Goal: Contribute content: Add original content to the website for others to see

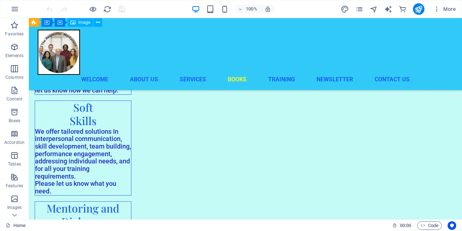
scroll to position [861, 0]
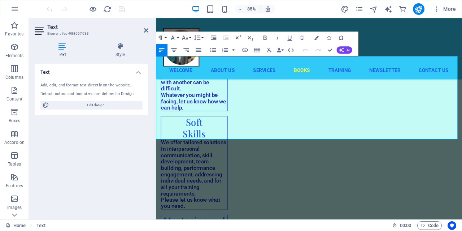
scroll to position [859, 0]
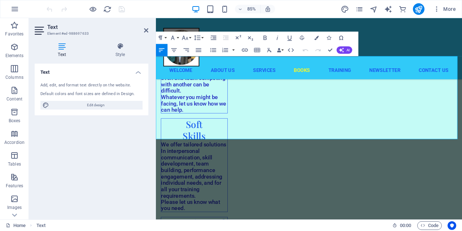
drag, startPoint x: 320, startPoint y: 142, endPoint x: 232, endPoint y: 146, distance: 88.1
drag, startPoint x: 233, startPoint y: 143, endPoint x: 319, endPoint y: 144, distance: 85.9
click at [267, 34] on button "Bold" at bounding box center [265, 38] width 12 height 12
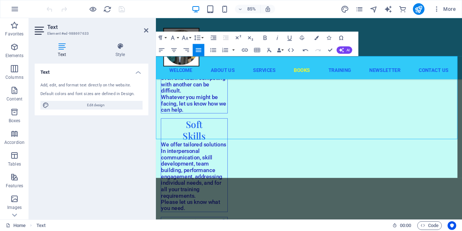
scroll to position [4516, 3]
drag, startPoint x: 347, startPoint y: 192, endPoint x: 372, endPoint y: 146, distance: 52.5
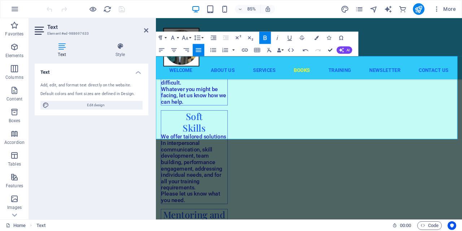
scroll to position [846, 0]
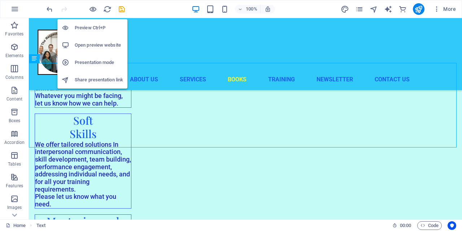
click at [88, 42] on h6 "Open preview website" at bounding box center [99, 45] width 48 height 9
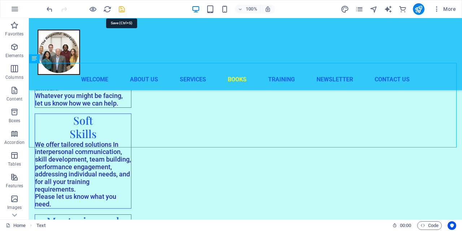
click at [123, 9] on icon "save" at bounding box center [122, 9] width 8 height 8
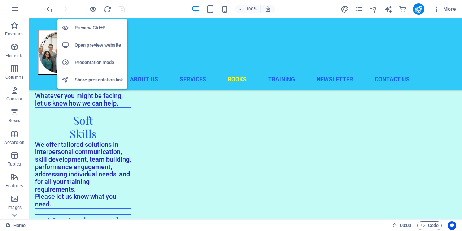
click at [92, 45] on h6 "Open preview website" at bounding box center [99, 45] width 48 height 9
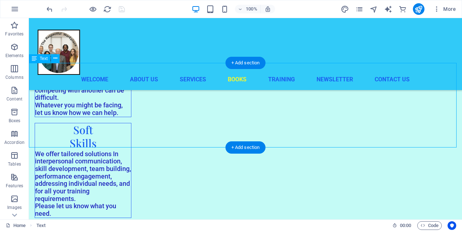
scroll to position [844, 0]
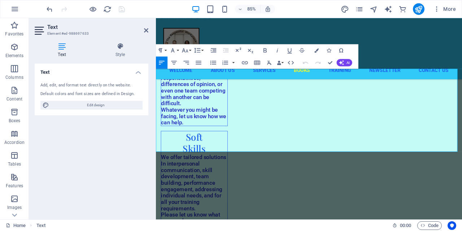
click at [265, 49] on icon "button" at bounding box center [264, 50] width 7 height 7
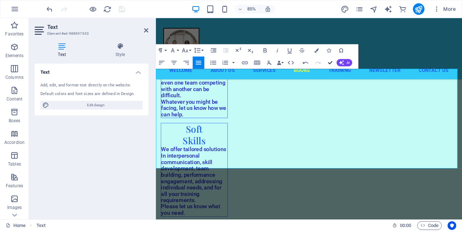
scroll to position [831, 0]
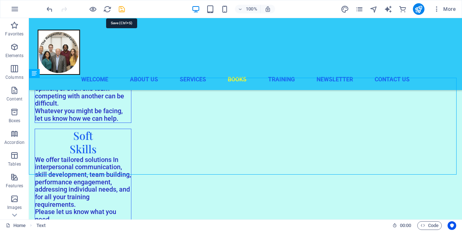
click at [122, 8] on icon "save" at bounding box center [122, 9] width 8 height 8
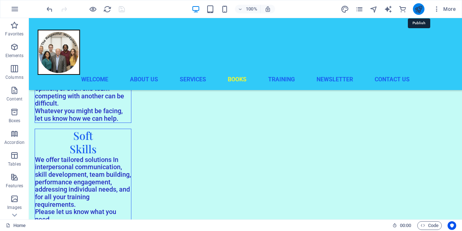
click at [421, 7] on icon "publish" at bounding box center [418, 9] width 8 height 8
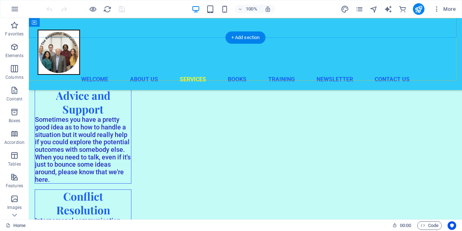
scroll to position [670, 0]
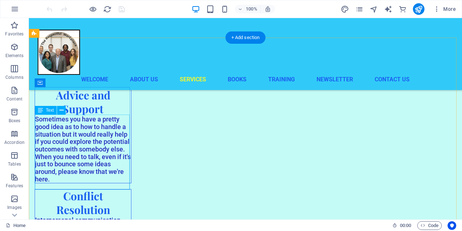
click at [54, 183] on div "S ometimes you have a pretty good idea as to how to handle a situation but it w…" at bounding box center [83, 148] width 96 height 67
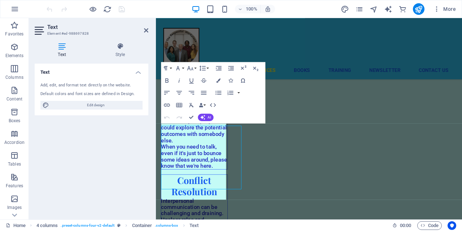
scroll to position [640, 0]
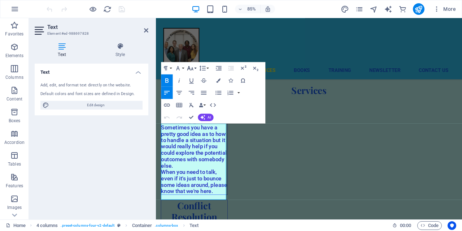
click at [191, 65] on icon "button" at bounding box center [190, 67] width 7 height 7
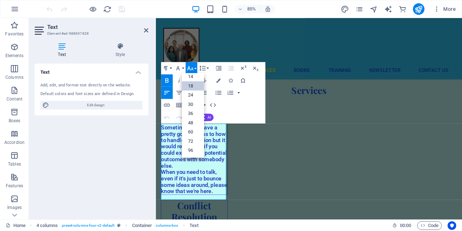
scroll to position [58, 0]
click at [191, 75] on link "14" at bounding box center [193, 76] width 22 height 9
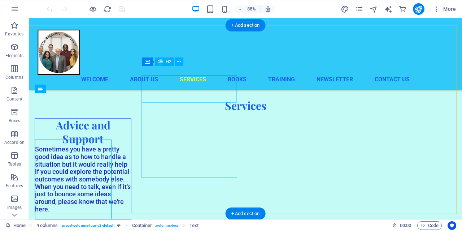
scroll to position [642, 0]
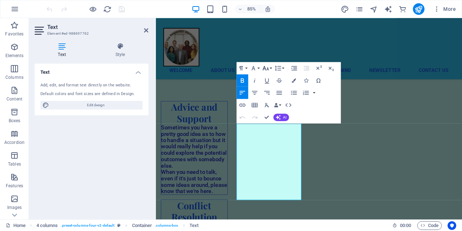
click at [270, 67] on button "Font Size" at bounding box center [267, 68] width 12 height 12
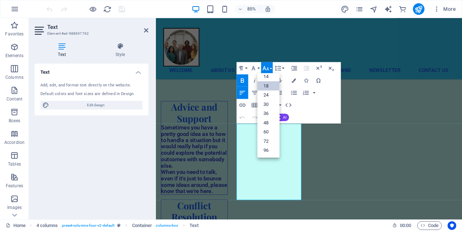
scroll to position [58, 0]
click at [268, 74] on link "14" at bounding box center [268, 76] width 22 height 9
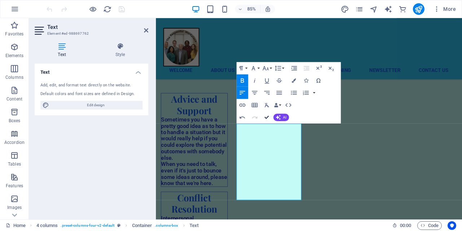
scroll to position [642, 0]
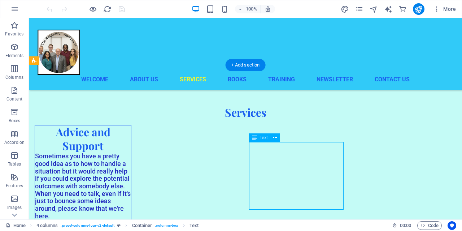
scroll to position [639, 0]
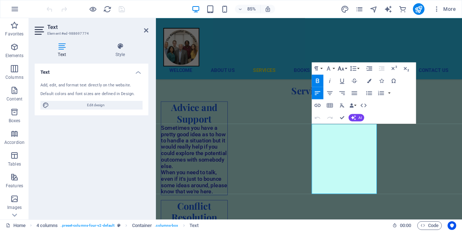
click at [341, 68] on icon "button" at bounding box center [340, 68] width 7 height 7
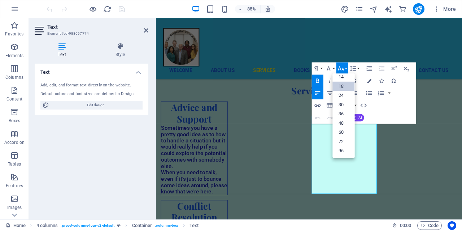
scroll to position [58, 0]
click at [342, 75] on link "14" at bounding box center [344, 76] width 22 height 9
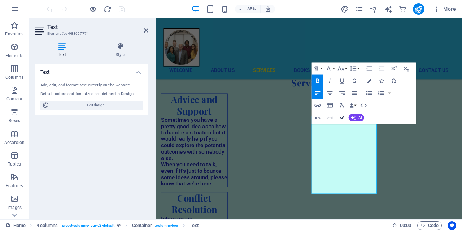
scroll to position [642, 0]
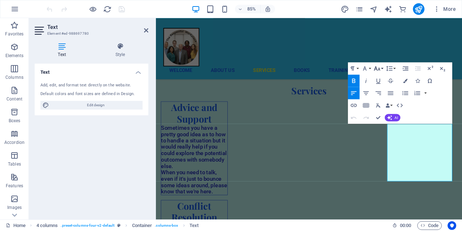
click at [376, 66] on icon "button" at bounding box center [377, 68] width 7 height 7
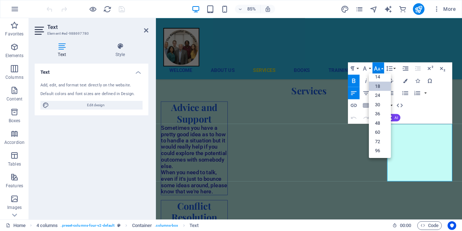
scroll to position [58, 0]
click at [377, 75] on link "14" at bounding box center [380, 77] width 22 height 9
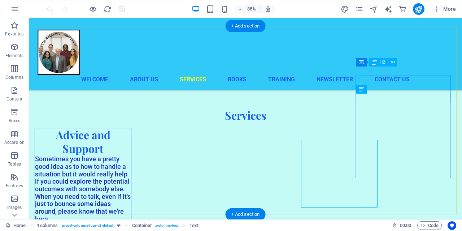
scroll to position [642, 0]
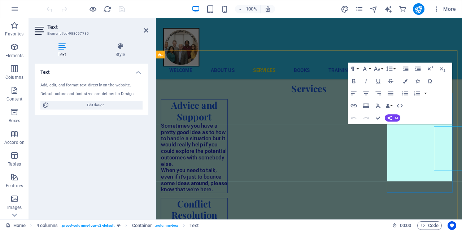
scroll to position [639, 0]
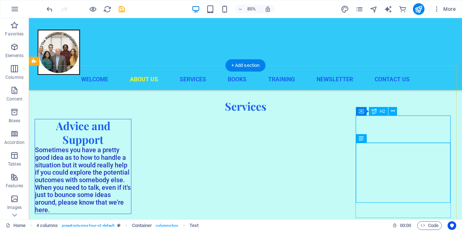
scroll to position [642, 0]
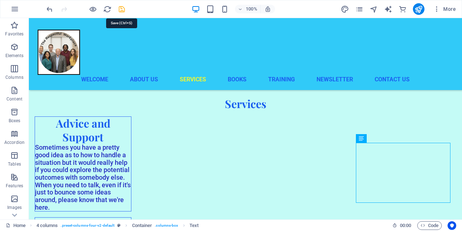
click at [121, 8] on icon "save" at bounding box center [122, 9] width 8 height 8
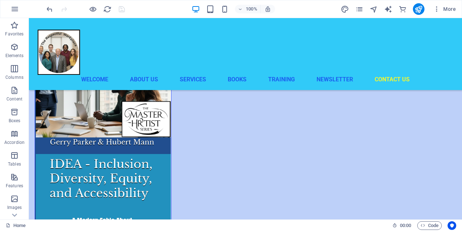
scroll to position [1663, 0]
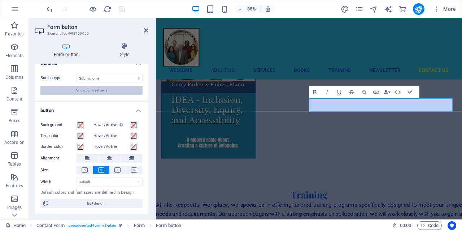
scroll to position [0, 0]
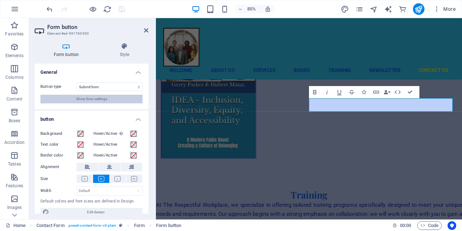
click at [98, 98] on span "Show form settings" at bounding box center [91, 99] width 31 height 9
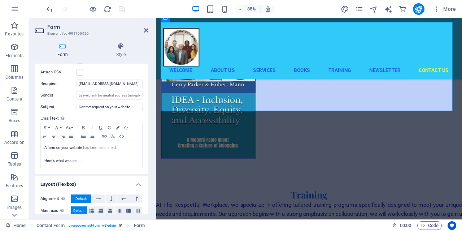
scroll to position [211, 0]
click at [147, 29] on icon at bounding box center [146, 30] width 4 height 6
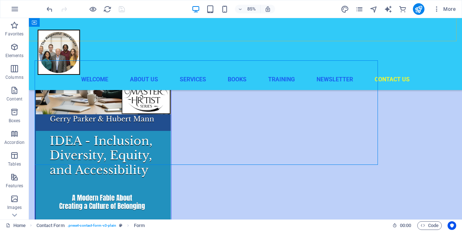
scroll to position [1663, 0]
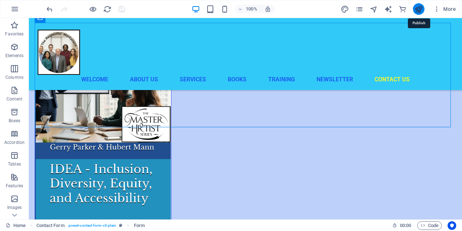
click at [419, 8] on icon "publish" at bounding box center [418, 9] width 8 height 8
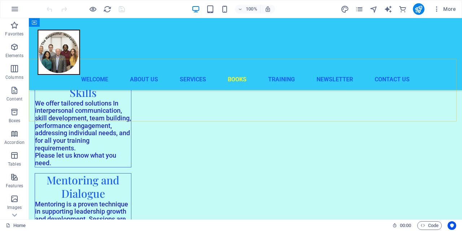
scroll to position [889, 0]
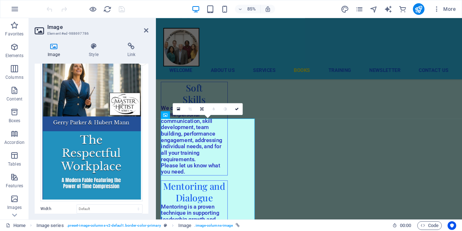
scroll to position [0, 0]
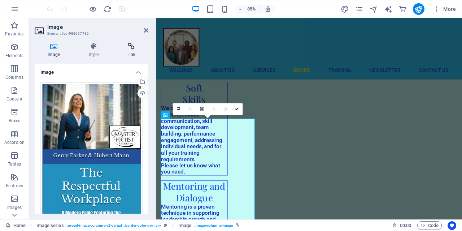
click at [135, 45] on icon at bounding box center [131, 46] width 34 height 7
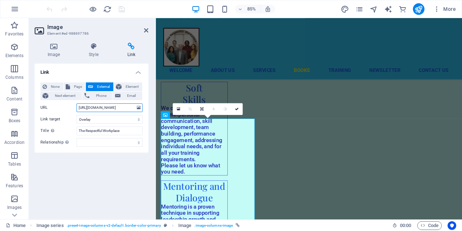
click at [103, 108] on input "https://www.amazon.ca/Respectful-Workplace-Modern-Featuring-Compression/dp/1069…" at bounding box center [110, 107] width 66 height 9
click at [79, 108] on input "https://www.amazon.ca/Respectful-Workplace-Modern-Featuring-Compression/dp/1069…" at bounding box center [110, 107] width 66 height 9
type input "2"
paste input "https://www.amazon.ca/Respectful-Workplace-Modern-Featuring-Compression/dp/1069…"
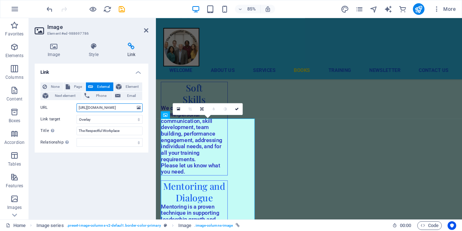
type input "https://www.amazon.ca/Respectful-Workplace-Modern-Featuring-Compression/dp/1069…"
click at [122, 8] on icon "save" at bounding box center [122, 9] width 8 height 8
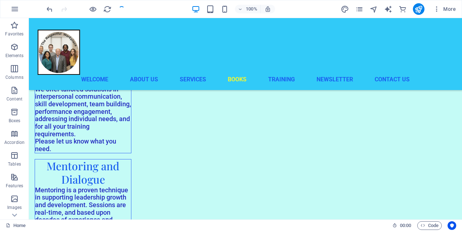
scroll to position [889, 0]
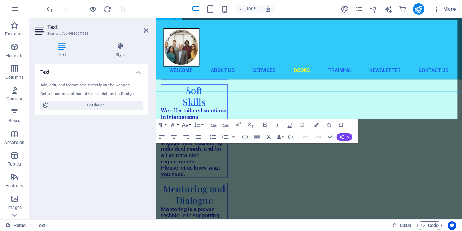
scroll to position [901, 0]
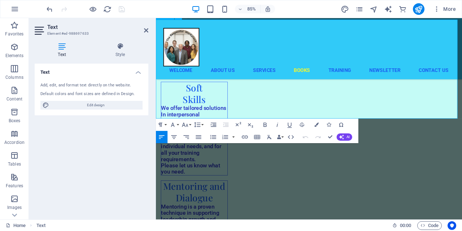
drag, startPoint x: 226, startPoint y: 110, endPoint x: 427, endPoint y: 103, distance: 201.2
click at [186, 123] on icon "button" at bounding box center [185, 124] width 7 height 7
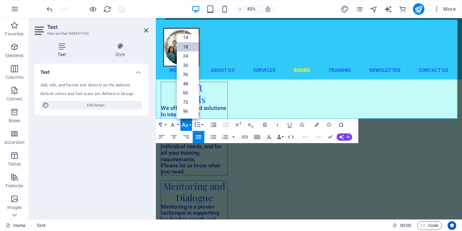
scroll to position [58, 0]
click at [178, 55] on link "24" at bounding box center [188, 56] width 22 height 9
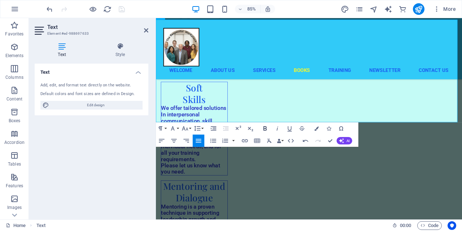
click at [265, 126] on icon "button" at bounding box center [264, 128] width 3 height 4
click at [143, 30] on h2 "Text" at bounding box center [97, 27] width 101 height 6
click at [146, 31] on icon at bounding box center [146, 30] width 4 height 6
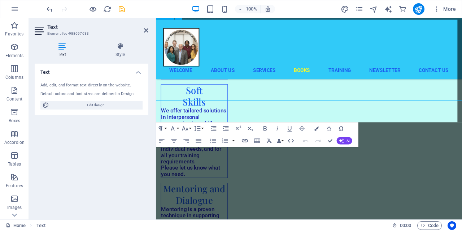
scroll to position [901, 0]
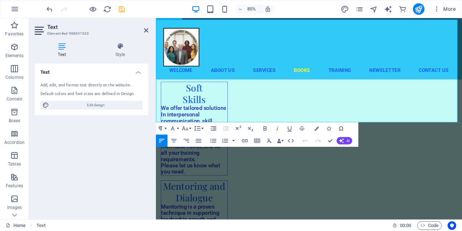
drag, startPoint x: 280, startPoint y: 115, endPoint x: 450, endPoint y: 104, distance: 170.0
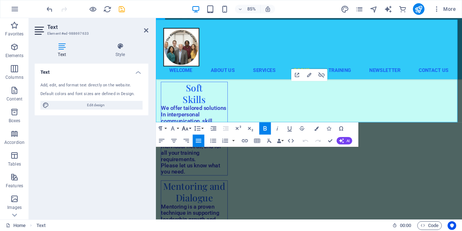
click at [185, 127] on icon "button" at bounding box center [185, 128] width 7 height 7
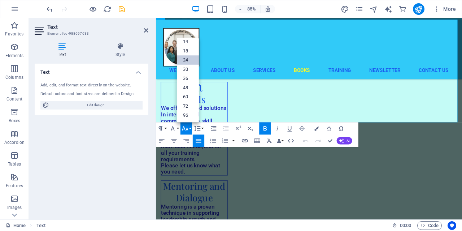
scroll to position [58, 0]
click at [183, 48] on link "18" at bounding box center [188, 50] width 22 height 9
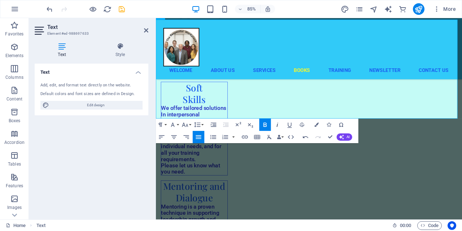
click at [276, 126] on icon "button" at bounding box center [277, 124] width 7 height 7
click at [146, 29] on icon at bounding box center [146, 30] width 4 height 6
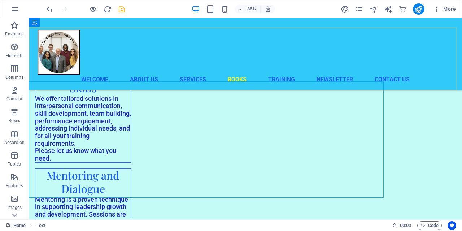
scroll to position [889, 0]
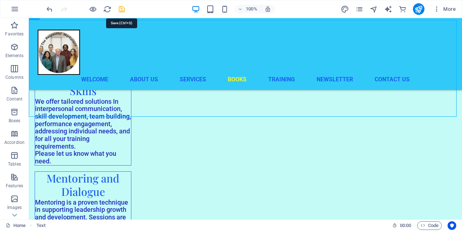
click at [123, 8] on icon "save" at bounding box center [122, 9] width 8 height 8
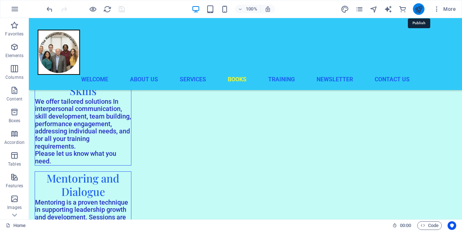
click at [420, 8] on icon "publish" at bounding box center [418, 9] width 8 height 8
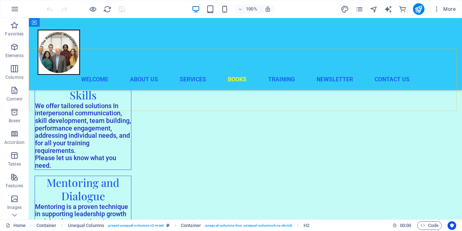
scroll to position [884, 0]
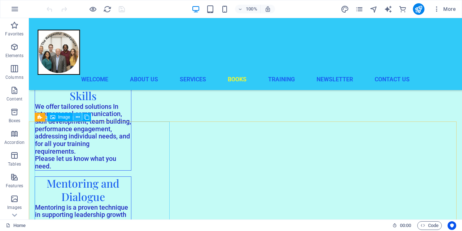
click at [76, 117] on icon at bounding box center [78, 117] width 4 height 8
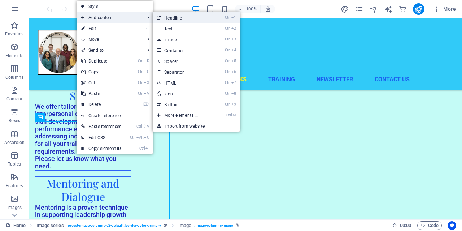
click at [164, 17] on link "Ctrl 1 Headline" at bounding box center [183, 17] width 60 height 11
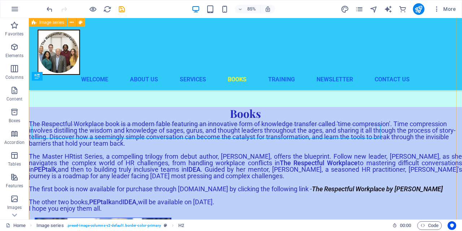
scroll to position [1082, 0]
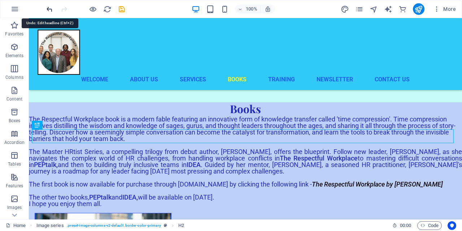
click at [47, 8] on icon "undo" at bounding box center [49, 9] width 8 height 8
click at [49, 9] on icon "undo" at bounding box center [49, 9] width 8 height 8
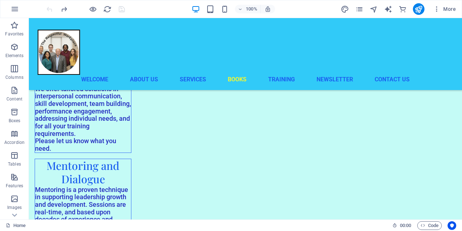
scroll to position [900, 0]
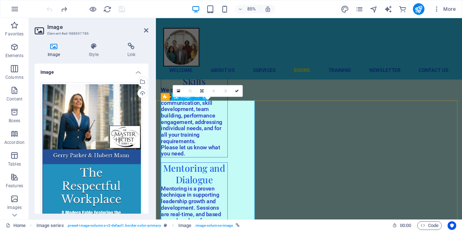
scroll to position [924, 0]
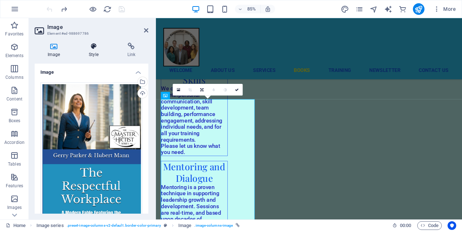
click at [96, 45] on icon at bounding box center [93, 46] width 35 height 7
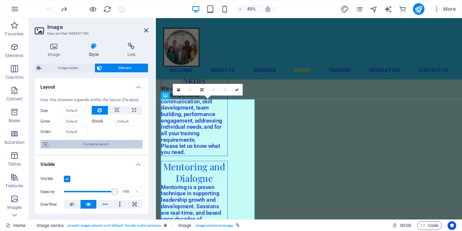
click at [82, 143] on span "Container layout" at bounding box center [96, 144] width 90 height 9
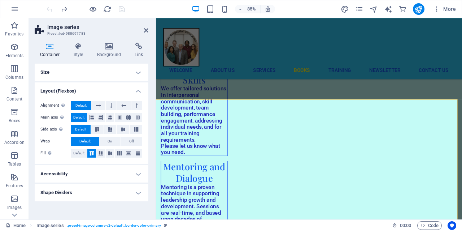
click at [137, 71] on h4 "Size" at bounding box center [92, 72] width 114 height 17
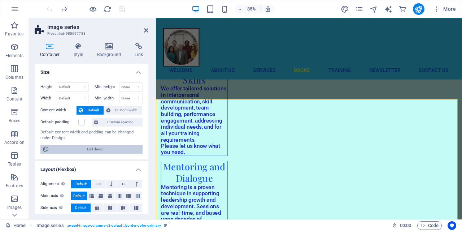
click at [83, 152] on span "Edit design" at bounding box center [95, 149] width 89 height 9
select select "rem"
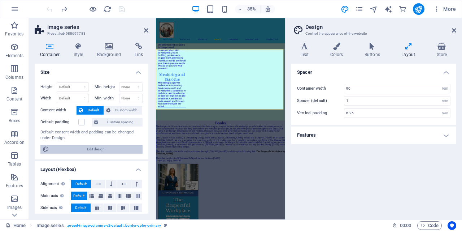
scroll to position [917, 0]
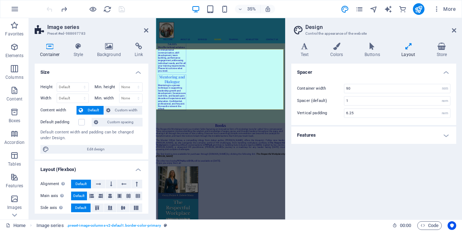
click at [446, 134] on h4 "Features" at bounding box center [373, 134] width 165 height 17
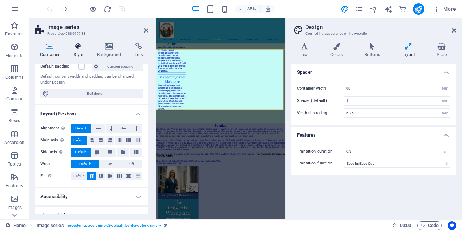
scroll to position [66, 0]
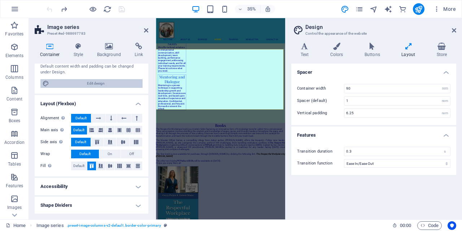
click at [82, 82] on span "Edit design" at bounding box center [95, 83] width 89 height 9
click at [79, 47] on icon at bounding box center [78, 46] width 21 height 7
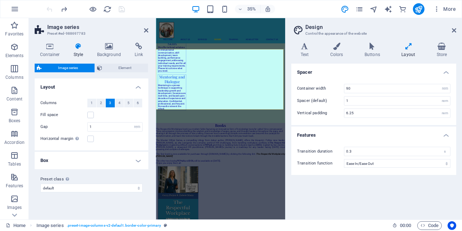
click at [130, 159] on h4 "Box" at bounding box center [92, 160] width 114 height 17
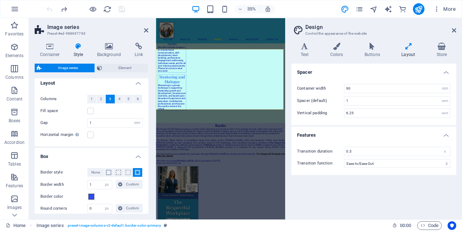
scroll to position [0, 0]
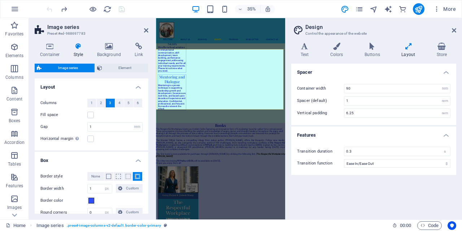
click at [136, 158] on h4 "Box" at bounding box center [92, 158] width 114 height 13
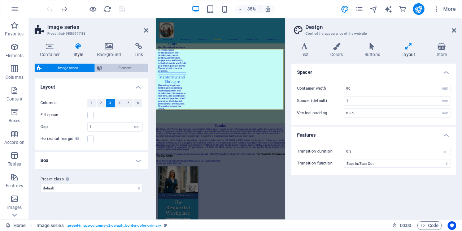
click at [119, 66] on span "Element" at bounding box center [125, 68] width 42 height 9
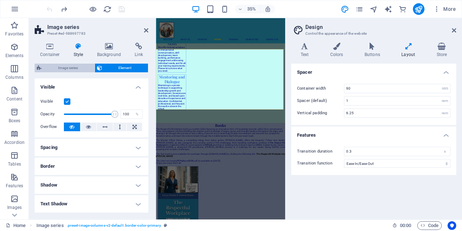
click at [79, 64] on span "Image series" at bounding box center [68, 68] width 49 height 9
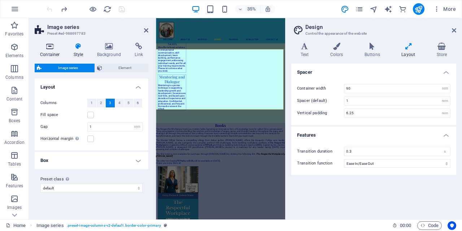
click at [50, 47] on icon at bounding box center [50, 46] width 31 height 7
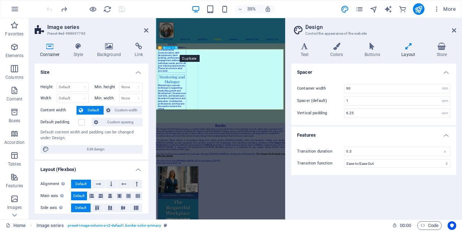
click at [177, 48] on icon at bounding box center [176, 47] width 2 height 3
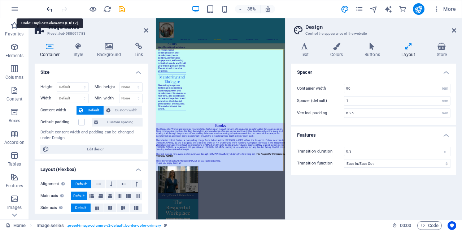
click at [50, 8] on icon "undo" at bounding box center [49, 9] width 8 height 8
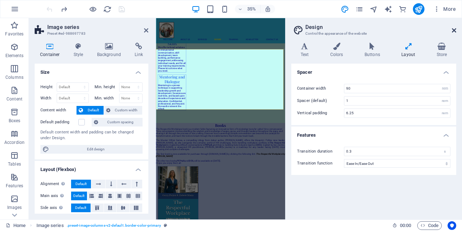
click at [455, 30] on icon at bounding box center [454, 30] width 4 height 6
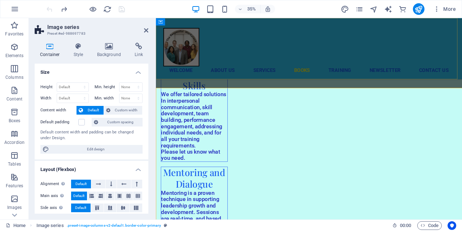
scroll to position [924, 0]
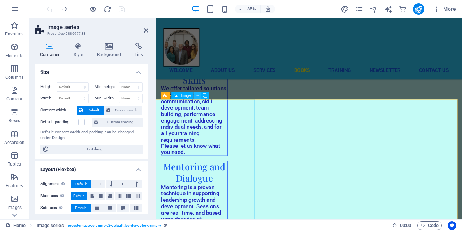
click at [199, 94] on icon at bounding box center [197, 95] width 3 height 6
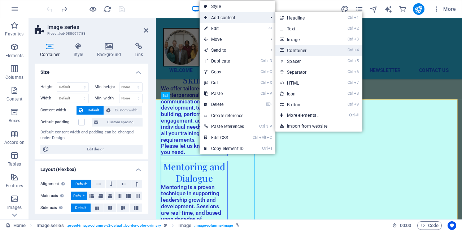
click at [291, 49] on link "Ctrl 4 Container" at bounding box center [305, 50] width 60 height 11
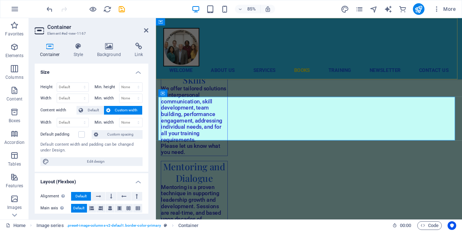
scroll to position [1096, 0]
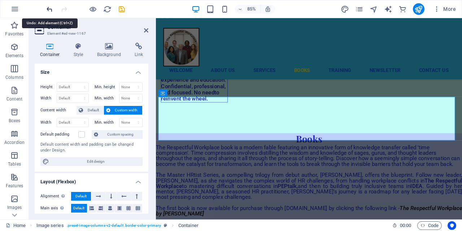
click at [48, 9] on icon "undo" at bounding box center [49, 9] width 8 height 8
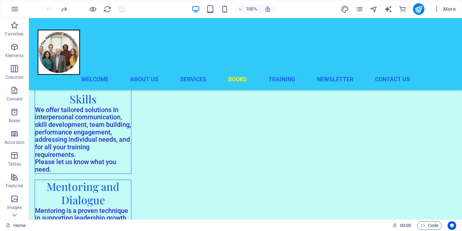
scroll to position [881, 0]
click at [79, 121] on icon at bounding box center [78, 121] width 4 height 8
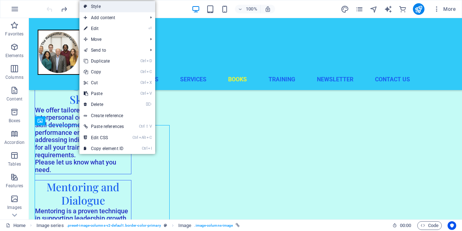
click at [127, 7] on link "Style" at bounding box center [117, 6] width 76 height 11
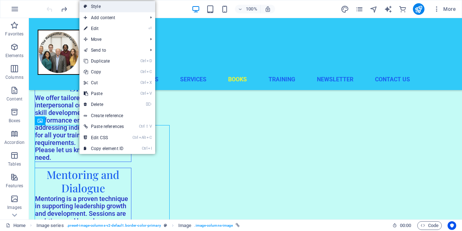
select select "rem"
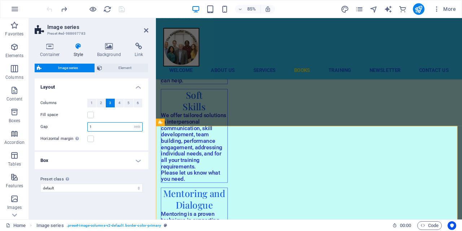
click at [102, 125] on input "1" at bounding box center [115, 126] width 54 height 9
type input "3"
click at [102, 125] on input "3" at bounding box center [115, 126] width 54 height 9
type input "4"
click at [123, 66] on span "Element" at bounding box center [125, 68] width 42 height 9
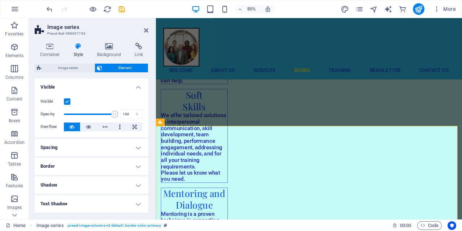
click at [136, 86] on h4 "Visible" at bounding box center [92, 84] width 114 height 13
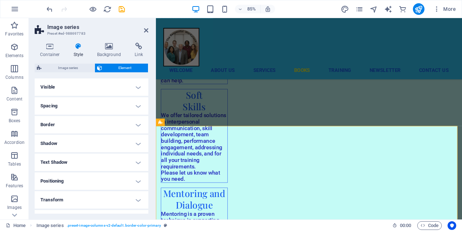
click at [135, 106] on h4 "Spacing" at bounding box center [92, 105] width 114 height 17
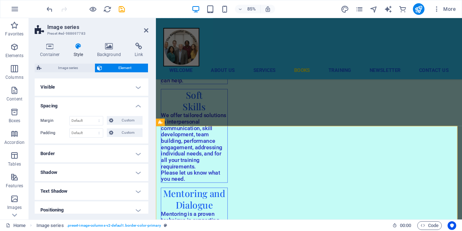
click at [135, 106] on h4 "Spacing" at bounding box center [92, 103] width 114 height 13
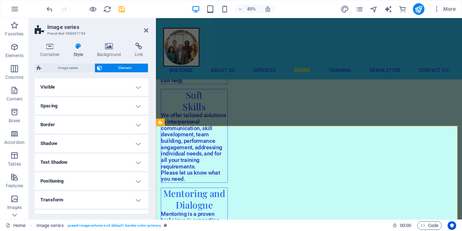
click at [135, 124] on h4 "Border" at bounding box center [92, 124] width 114 height 17
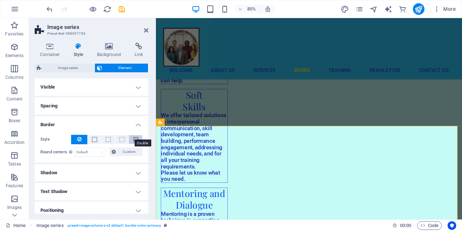
click at [133, 138] on span at bounding box center [135, 139] width 5 height 5
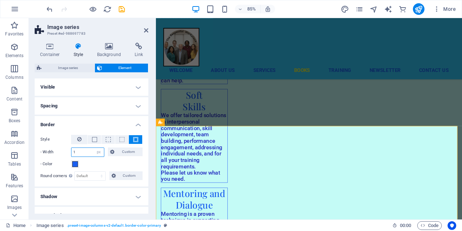
click at [89, 149] on input "1" at bounding box center [87, 152] width 32 height 9
type input "2"
click at [136, 123] on h4 "Border" at bounding box center [92, 122] width 114 height 13
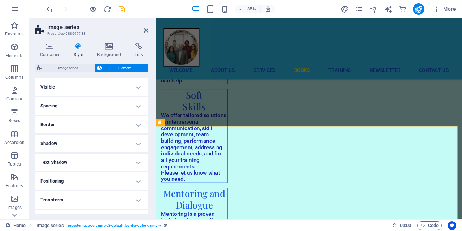
click at [137, 142] on h4 "Shadow" at bounding box center [92, 143] width 114 height 17
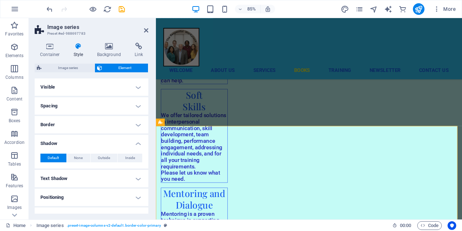
click at [137, 142] on h4 "Shadow" at bounding box center [92, 141] width 114 height 13
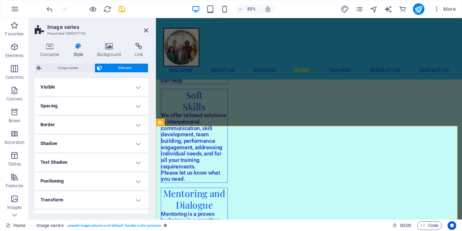
click at [138, 180] on h4 "Positioning" at bounding box center [92, 180] width 114 height 17
click at [138, 180] on h4 "Positioning" at bounding box center [92, 178] width 114 height 13
click at [135, 200] on h4 "Transform" at bounding box center [92, 199] width 114 height 17
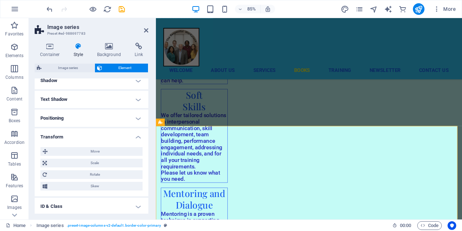
scroll to position [101, 0]
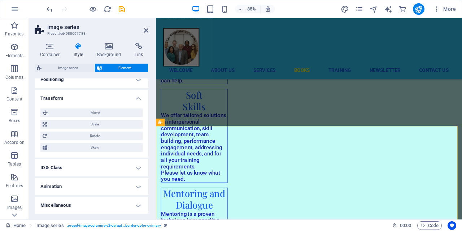
click at [139, 97] on h4 "Transform" at bounding box center [92, 95] width 114 height 13
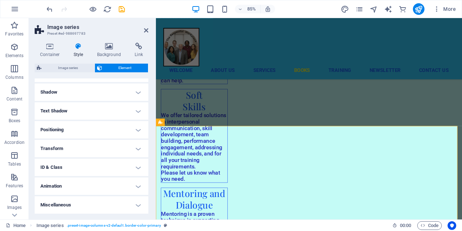
scroll to position [51, 0]
click at [135, 165] on h4 "ID & Class" at bounding box center [92, 167] width 114 height 17
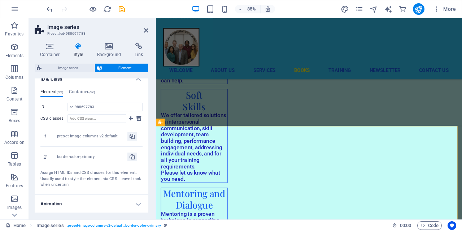
scroll to position [157, 0]
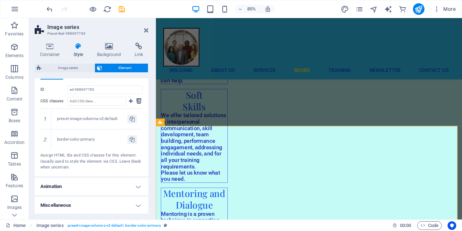
click at [137, 187] on h4 "Animation" at bounding box center [92, 186] width 114 height 17
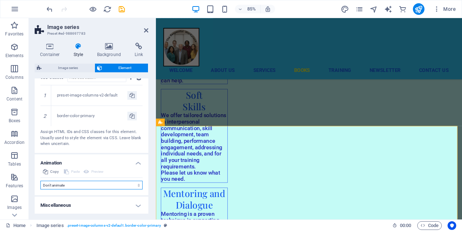
click at [132, 183] on select "Don't animate Show / Hide Slide up/down Zoom in/out Slide left to right Slide r…" at bounding box center [91, 184] width 102 height 9
select select "move-left-to-right"
click at [40, 189] on select "Don't animate Show / Hide Slide up/down Zoom in/out Slide left to right Slide r…" at bounding box center [91, 184] width 102 height 9
select select "scroll"
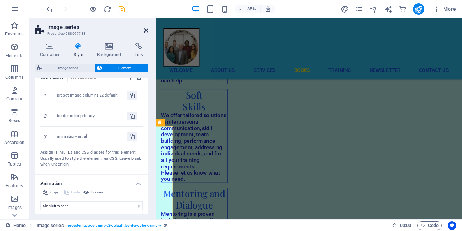
click at [145, 30] on icon at bounding box center [146, 30] width 4 height 6
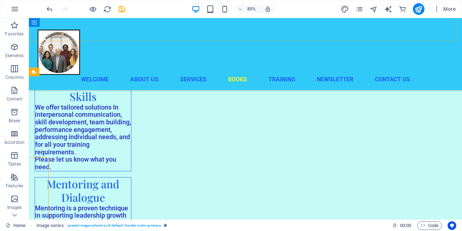
scroll to position [881, 0]
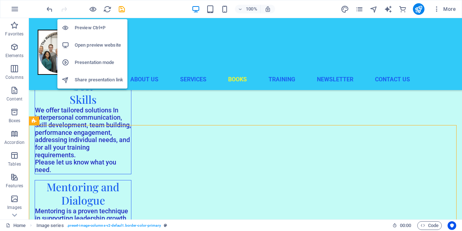
click at [91, 44] on h6 "Open preview website" at bounding box center [99, 45] width 48 height 9
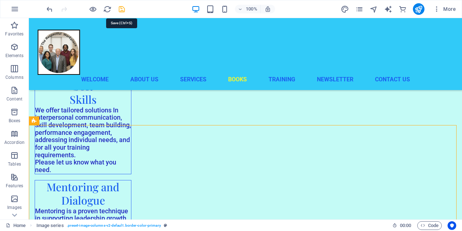
click at [121, 10] on icon "save" at bounding box center [122, 9] width 8 height 8
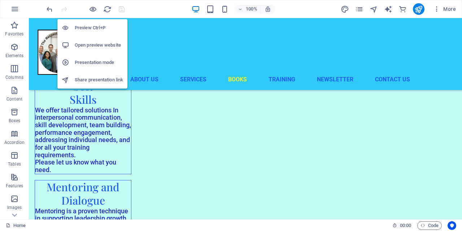
click at [93, 46] on h6 "Open preview website" at bounding box center [99, 45] width 48 height 9
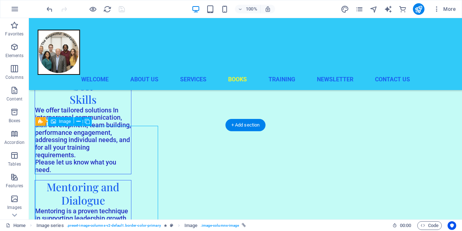
select select "overlay"
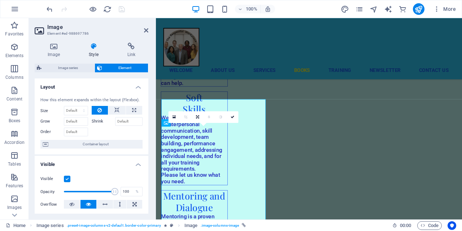
scroll to position [893, 0]
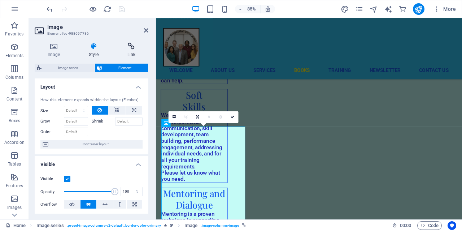
click at [131, 47] on icon at bounding box center [131, 46] width 34 height 7
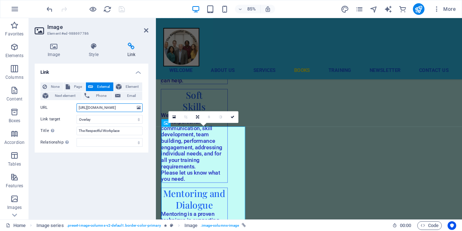
click at [116, 110] on input "https://www.amazon.ca/Respectful-Workplace-Modern-Featuring-Compression/dp/1069…" at bounding box center [110, 107] width 66 height 9
click at [139, 108] on icon at bounding box center [139, 108] width 4 height 8
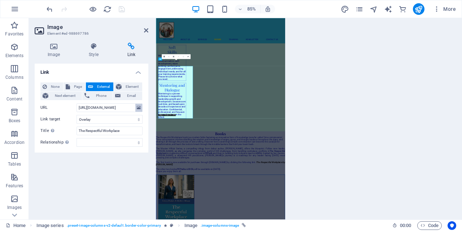
scroll to position [886, 0]
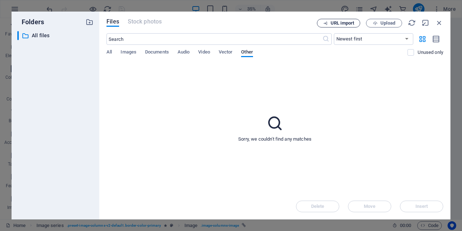
click at [336, 23] on span "URL import" at bounding box center [342, 23] width 23 height 4
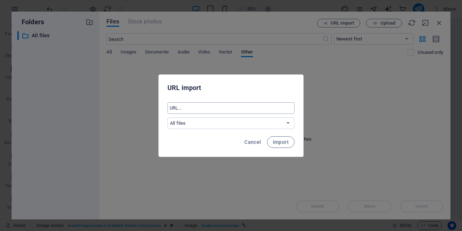
click at [239, 106] on input "text" at bounding box center [230, 108] width 127 height 12
paste input "https://www.amazon.ca/Respectful-Workplace-Modern-Featuring-Compression/dp/1069…"
type input "https://www.amazon.ca/Respectful-Workplace-Modern-Featuring-Compression/dp/1069…"
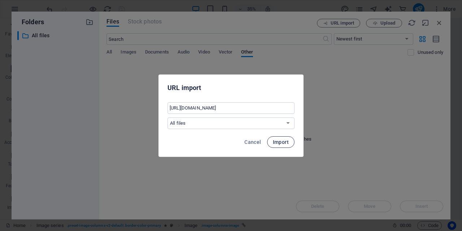
click at [283, 142] on span "Import" at bounding box center [281, 142] width 16 height 6
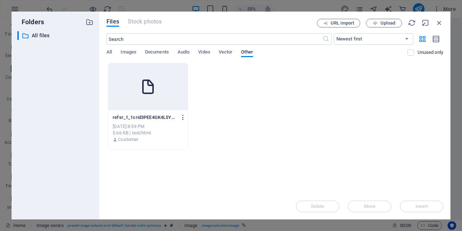
click at [183, 119] on icon "button" at bounding box center [183, 117] width 7 height 6
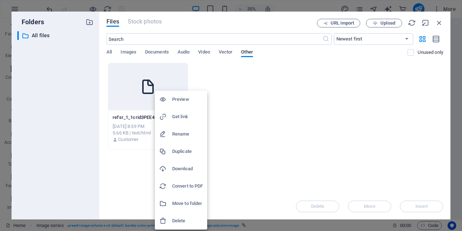
click at [179, 100] on h6 "Preview" at bounding box center [187, 99] width 31 height 9
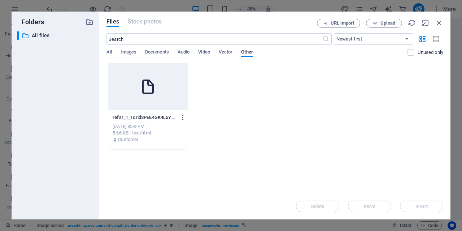
click at [182, 117] on icon "button" at bounding box center [183, 117] width 7 height 6
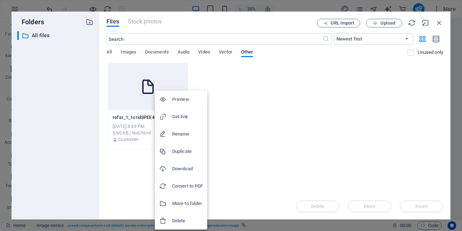
click at [182, 117] on h6 "Get link" at bounding box center [187, 116] width 31 height 9
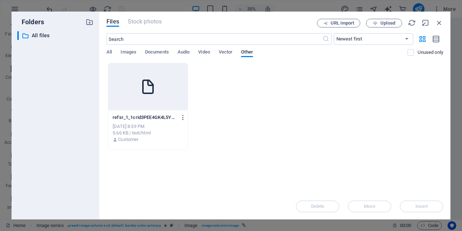
click at [182, 118] on icon "button" at bounding box center [183, 117] width 7 height 6
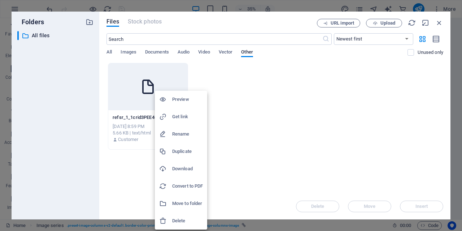
click at [244, 115] on div at bounding box center [231, 115] width 462 height 231
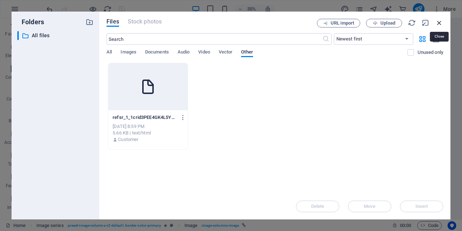
click at [441, 21] on icon "button" at bounding box center [439, 23] width 8 height 8
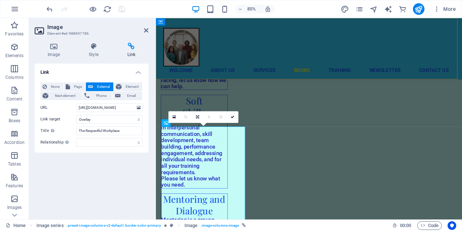
scroll to position [893, 0]
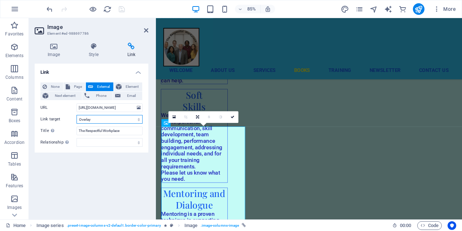
click at [130, 121] on select "New tab Same tab Overlay" at bounding box center [110, 119] width 66 height 9
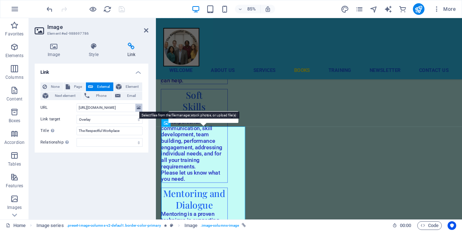
click at [138, 109] on icon at bounding box center [139, 108] width 4 height 8
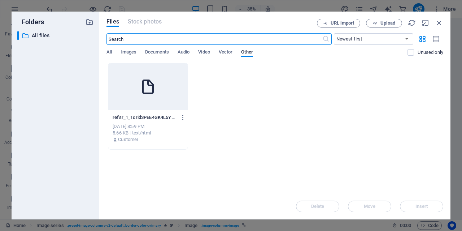
scroll to position [886, 0]
click at [108, 52] on span "All" at bounding box center [108, 53] width 5 height 10
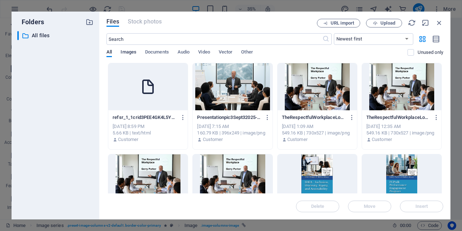
click at [132, 54] on span "Images" at bounding box center [129, 53] width 16 height 10
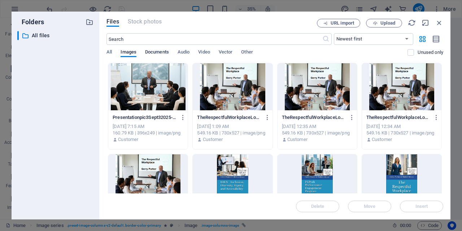
click at [153, 54] on span "Documents" at bounding box center [157, 53] width 24 height 10
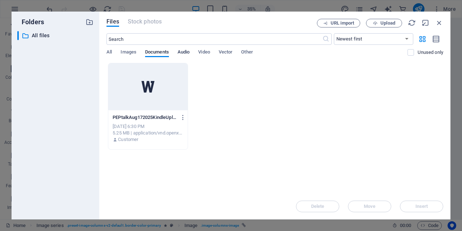
click at [187, 52] on span "Audio" at bounding box center [184, 53] width 12 height 10
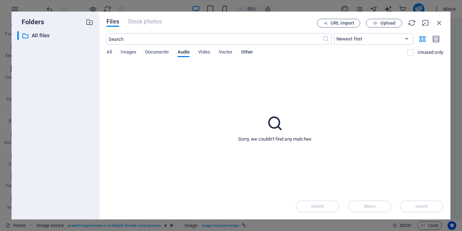
click at [250, 52] on span "Other" at bounding box center [247, 53] width 12 height 10
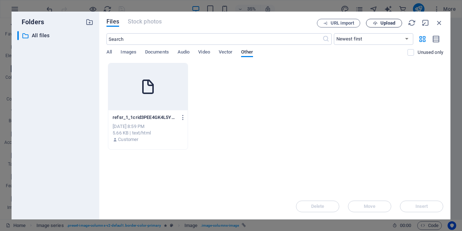
click at [377, 24] on icon "button" at bounding box center [375, 23] width 5 height 5
click at [182, 116] on icon "button" at bounding box center [183, 117] width 7 height 6
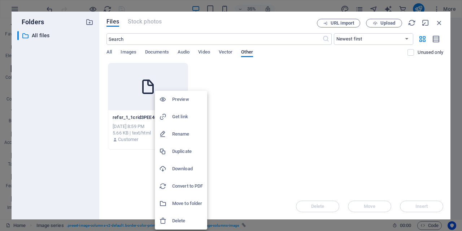
click at [182, 116] on h6 "Get link" at bounding box center [187, 116] width 31 height 9
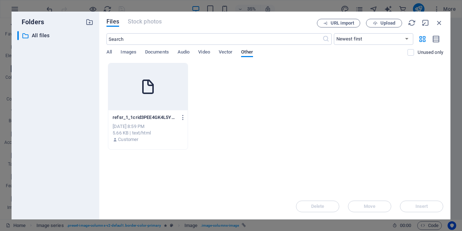
click at [171, 100] on div at bounding box center [147, 86] width 79 height 47
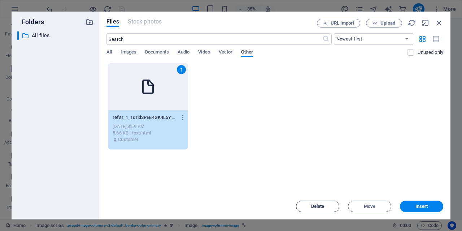
click at [316, 206] on span "Delete" at bounding box center [317, 206] width 13 height 4
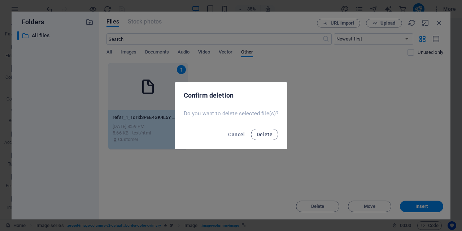
click at [261, 137] on span "Delete" at bounding box center [265, 134] width 16 height 6
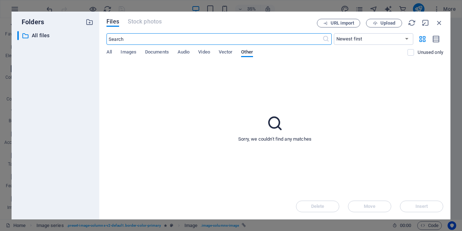
click at [176, 39] on input "text" at bounding box center [213, 39] width 215 height 12
type input "www.amazon.ca"
click at [345, 23] on span "URL import" at bounding box center [342, 23] width 23 height 4
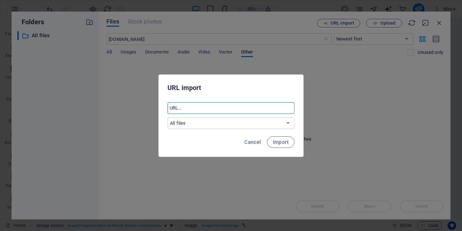
click at [187, 110] on input "text" at bounding box center [230, 108] width 127 height 12
type input "www.amazon.ca"
click at [281, 141] on span "Import" at bounding box center [281, 142] width 16 height 6
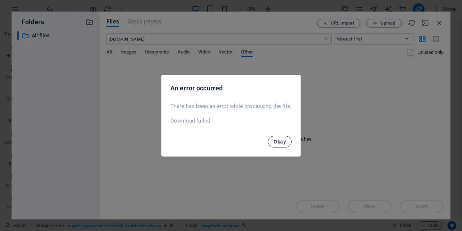
click at [282, 141] on span "Okay" at bounding box center [280, 142] width 12 height 6
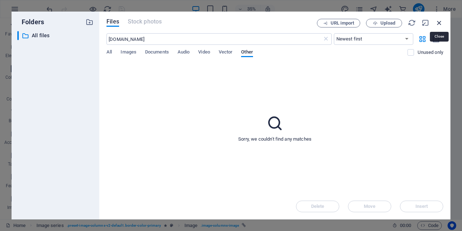
click at [440, 21] on icon "button" at bounding box center [439, 23] width 8 height 8
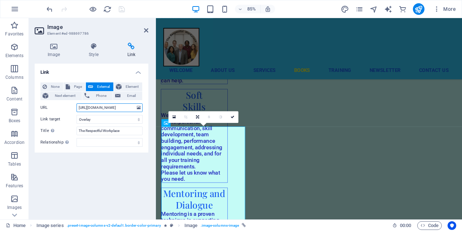
drag, startPoint x: 127, startPoint y: 106, endPoint x: 72, endPoint y: 105, distance: 55.2
click at [72, 105] on div "URL https://www.amazon.ca/Respectful-Workplace-Modern-Featuring-Compression/dp/…" at bounding box center [91, 107] width 102 height 9
type input "ectful-Workplace-Modern-Featuring-Compression/dp/1069654809/ref=sr_1_1?crid=3PE…"
drag, startPoint x: 78, startPoint y: 108, endPoint x: 153, endPoint y: 104, distance: 74.8
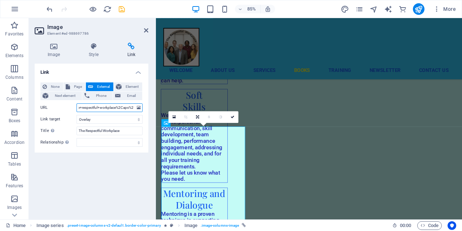
click at [153, 104] on div "Image Style Link Image Drag files here, click to choose files or select files f…" at bounding box center [91, 128] width 125 height 182
click at [144, 28] on icon at bounding box center [146, 30] width 4 height 6
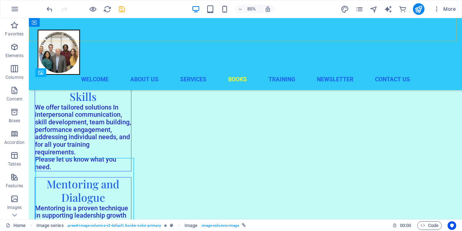
scroll to position [881, 0]
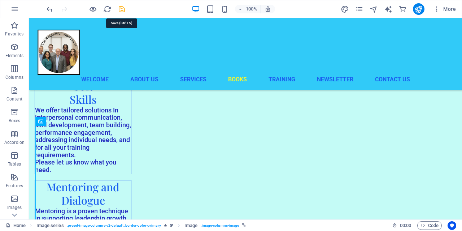
click at [124, 9] on icon "save" at bounding box center [122, 9] width 8 height 8
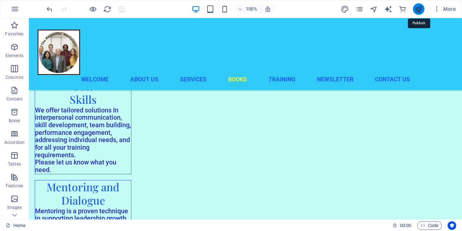
click at [418, 9] on icon "publish" at bounding box center [418, 9] width 8 height 8
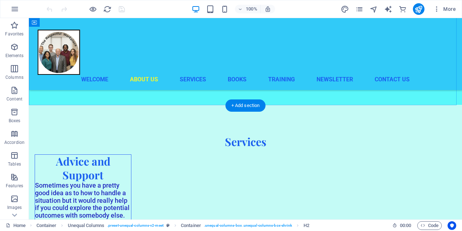
scroll to position [604, 0]
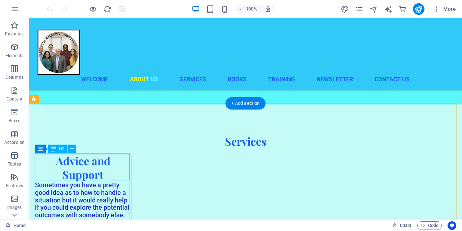
click at [87, 171] on div "Advice and Support" at bounding box center [83, 167] width 96 height 27
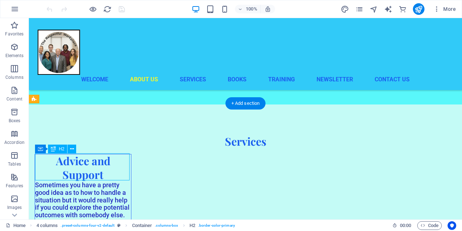
click at [87, 171] on div "Advice and Support" at bounding box center [83, 167] width 96 height 27
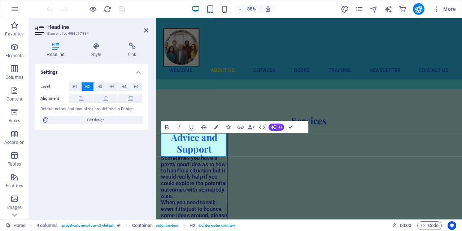
scroll to position [601, 0]
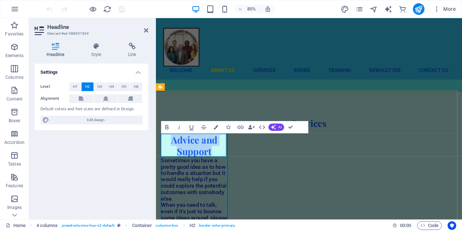
click at [231, 164] on h2 "Advice and Support" at bounding box center [201, 167] width 78 height 27
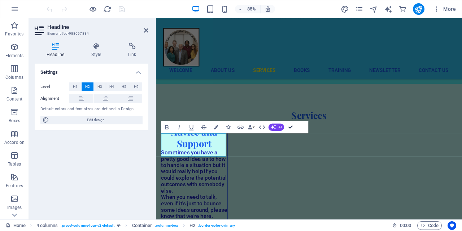
scroll to position [604, 0]
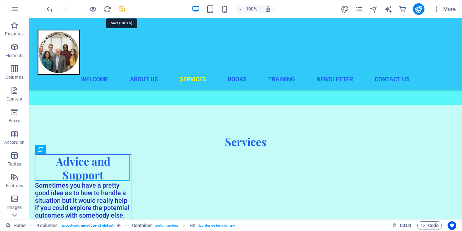
click at [122, 8] on icon "save" at bounding box center [122, 9] width 8 height 8
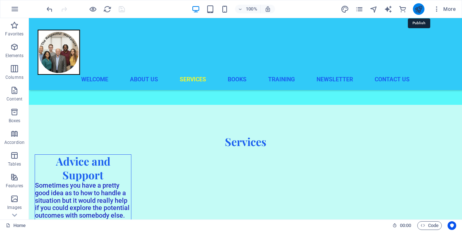
click at [420, 10] on icon "publish" at bounding box center [418, 9] width 8 height 8
